Goal: Information Seeking & Learning: Learn about a topic

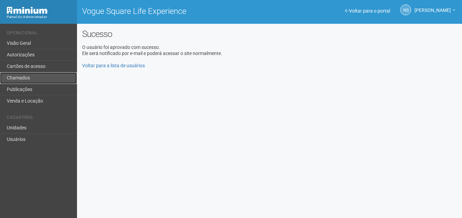
click at [50, 76] on link "Chamados" at bounding box center [38, 78] width 77 height 12
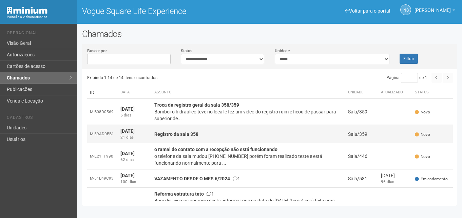
click at [185, 133] on strong "Registro da sala 358" at bounding box center [176, 133] width 44 height 5
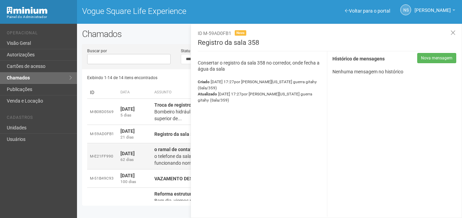
click at [170, 152] on td "o ramal de contato com a recepção não está funcionando o telefone da sala mudou…" at bounding box center [249, 156] width 194 height 26
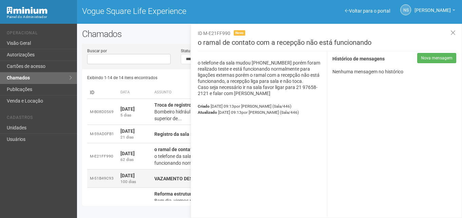
click at [170, 176] on strong "VAZAMENTO DESDE O MES 6/2024" at bounding box center [192, 178] width 76 height 5
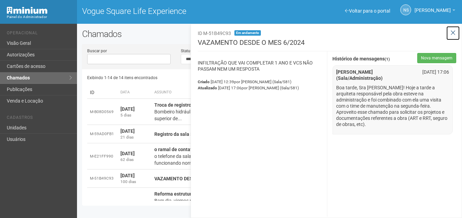
click at [453, 34] on icon at bounding box center [453, 33] width 5 height 7
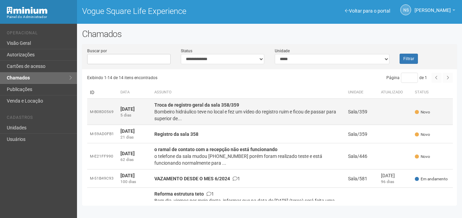
click at [224, 115] on div "Bombeiro hidráulico teve no local e fez um vídeo do registro ruim e ficou de pa…" at bounding box center [248, 115] width 188 height 14
